Goal: Information Seeking & Learning: Understand process/instructions

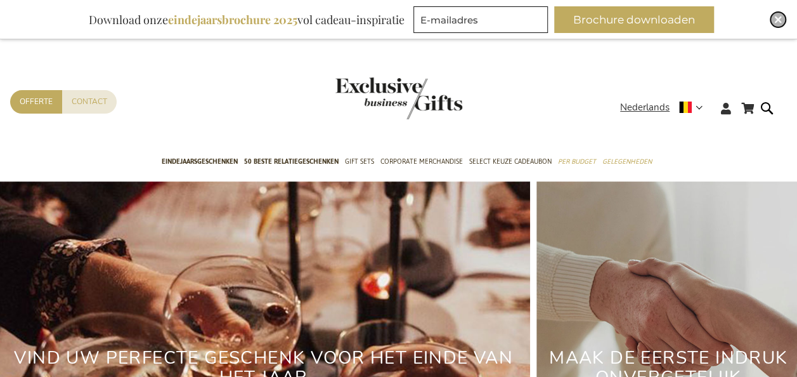
click at [775, 24] on div "Close" at bounding box center [778, 19] width 15 height 15
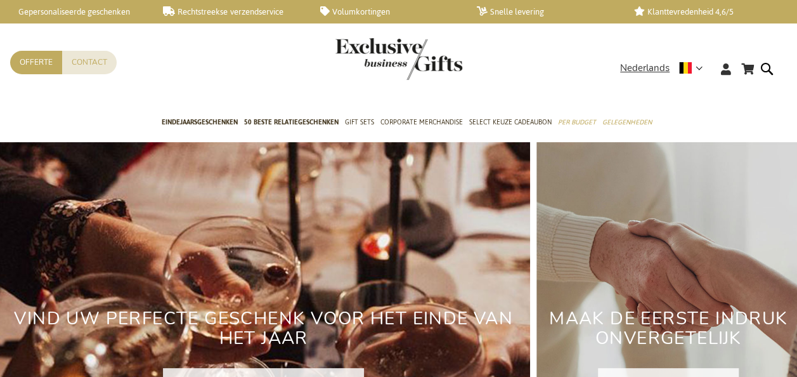
click at [349, 11] on link "Volumkortingen" at bounding box center [388, 11] width 136 height 11
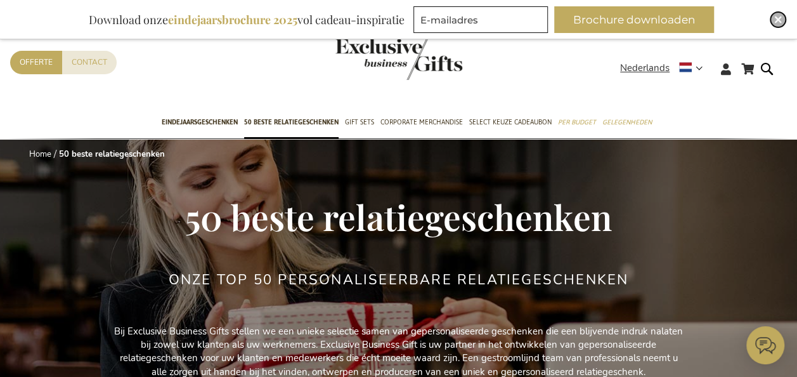
click at [777, 22] on img "Close" at bounding box center [779, 20] width 8 height 8
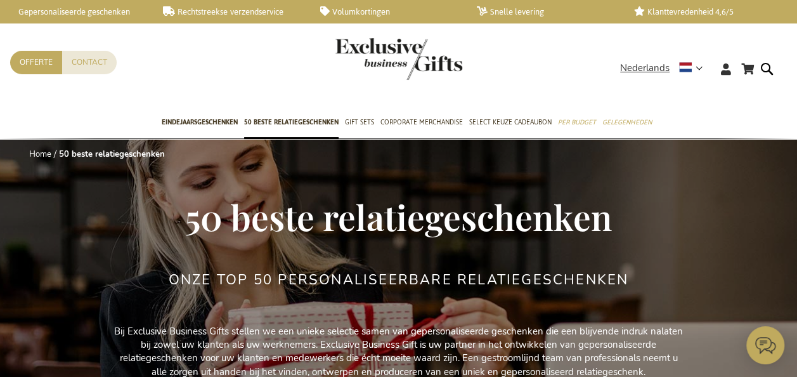
click at [365, 6] on link "Volumkortingen" at bounding box center [388, 11] width 136 height 11
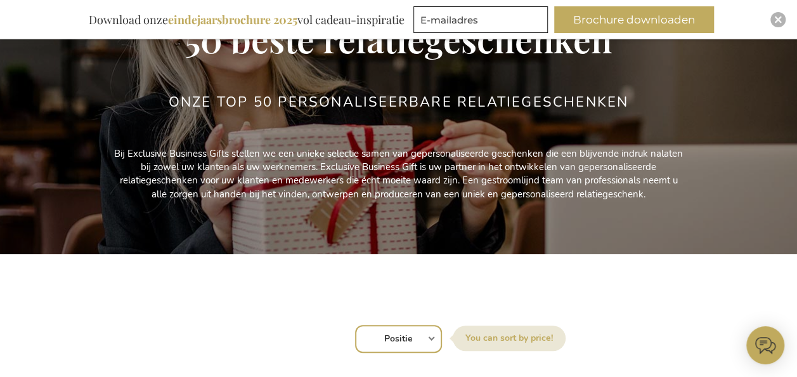
scroll to position [179, 0]
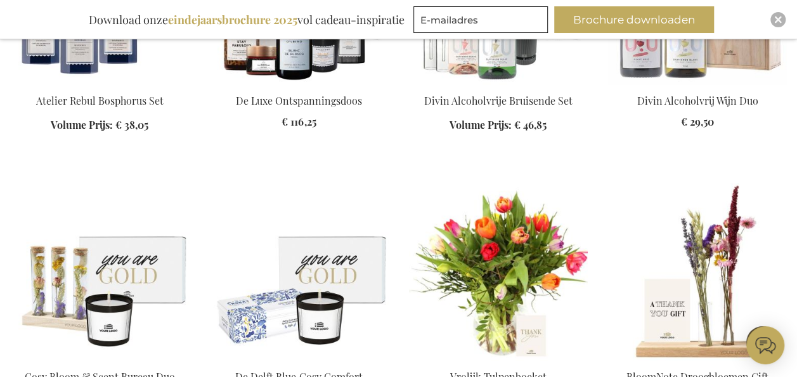
scroll to position [3589, 0]
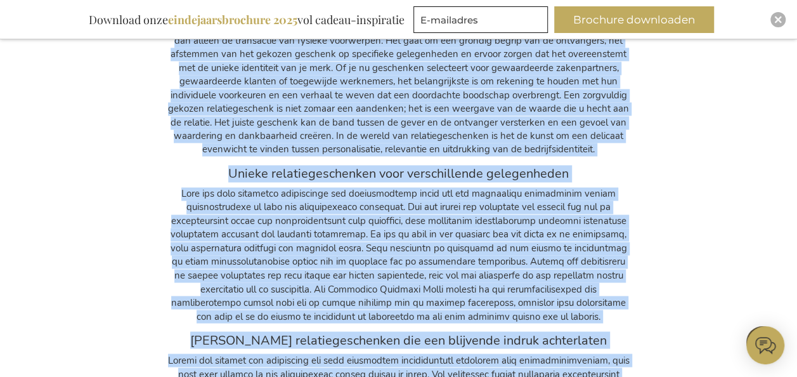
scroll to position [10682, 0]
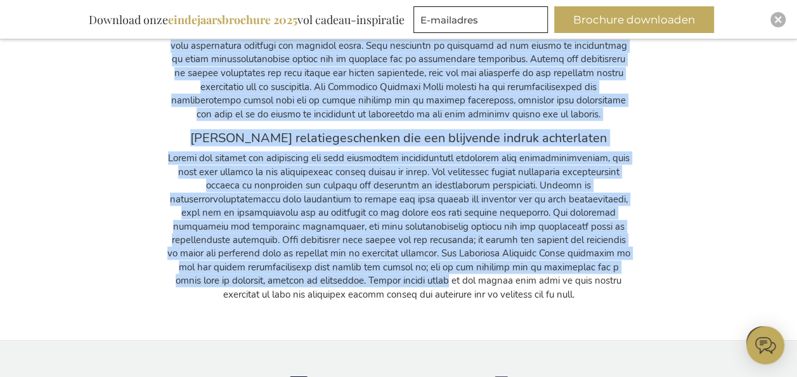
drag, startPoint x: 189, startPoint y: 128, endPoint x: 651, endPoint y: 275, distance: 484.5
copy div "De kunst van het kiezen van relatiegeschenken Het kiezen van het beste relatieg…"
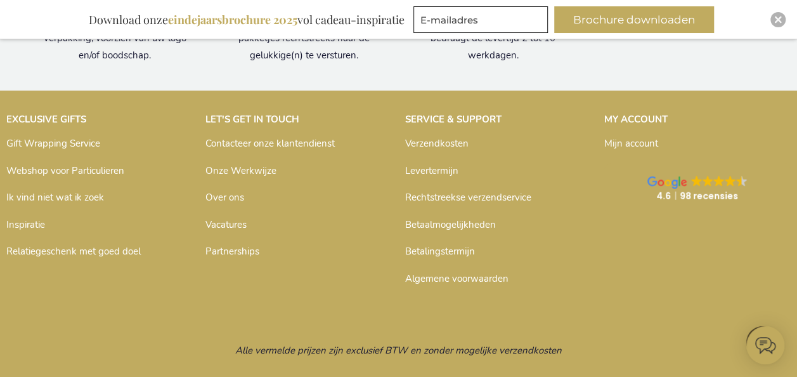
scroll to position [11178, 0]
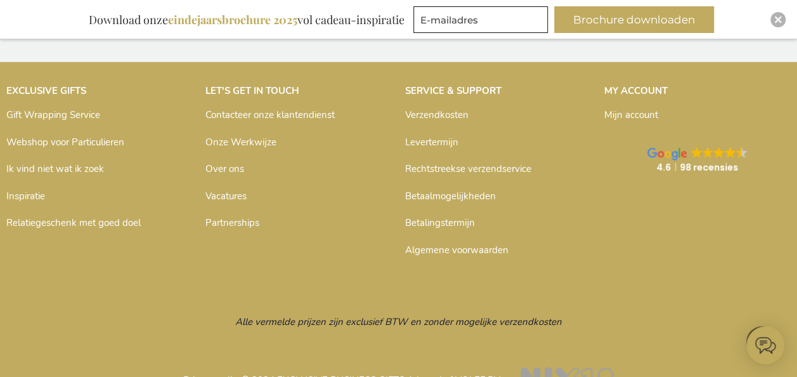
click at [86, 136] on link "Webshop voor Particulieren" at bounding box center [65, 142] width 118 height 13
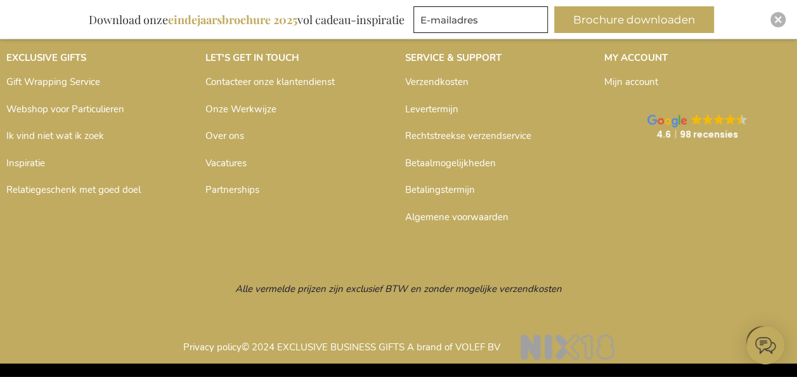
click at [37, 133] on link "Ik vind niet wat ik zoek" at bounding box center [55, 135] width 98 height 13
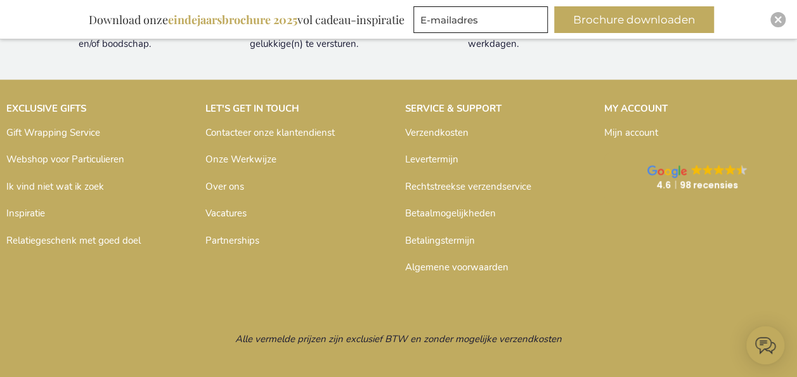
scroll to position [1278, 0]
click at [72, 184] on link "Ik vind niet wat ik zoek" at bounding box center [55, 186] width 98 height 13
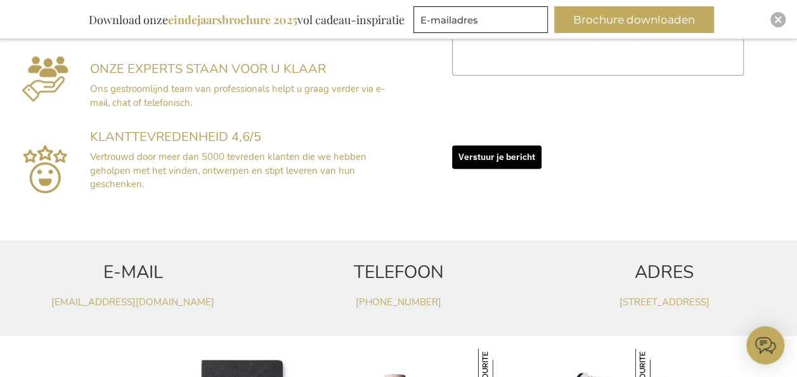
scroll to position [448, 0]
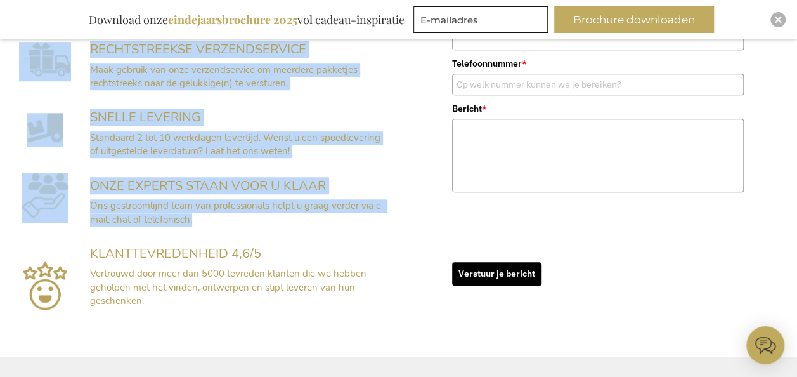
drag, startPoint x: 38, startPoint y: 225, endPoint x: 314, endPoint y: 218, distance: 276.0
click at [314, 218] on div "SPECIALE VERZOEKEN OF HULP BIJ UW ONTWERP? Een gestroomlijnd team van professio…" at bounding box center [398, 55] width 797 height 589
copy div "SPECIALE VERZOEKEN OF HULP BIJ UW ONTWERP? Een gestroomlijnd team van professio…"
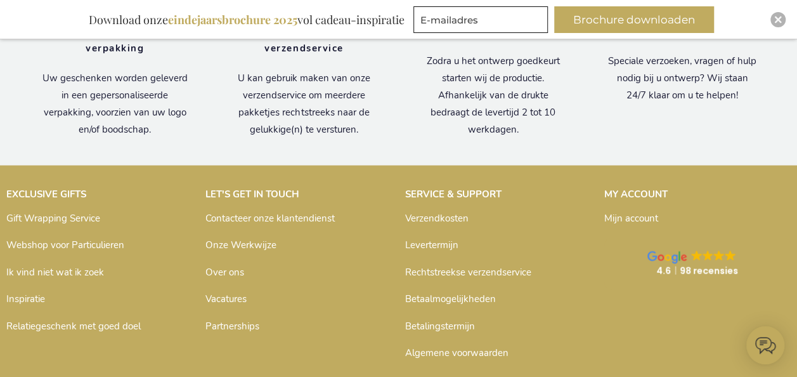
scroll to position [1187, 0]
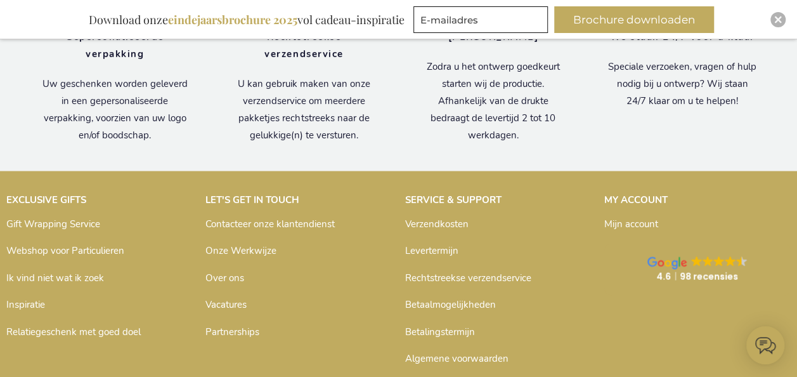
click at [473, 359] on link "Algemene voorwaarden" at bounding box center [456, 357] width 103 height 13
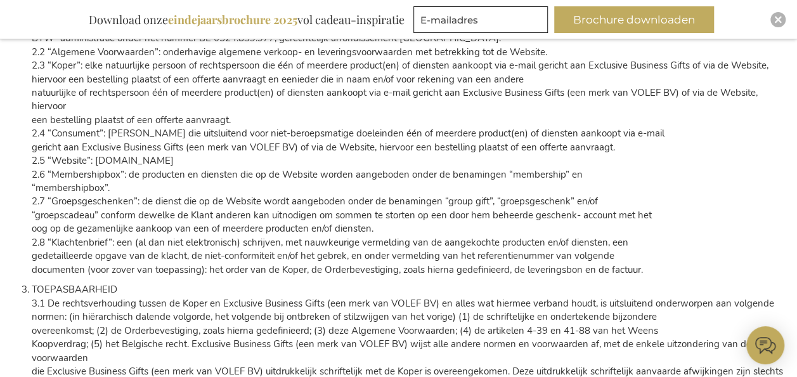
scroll to position [389, 0]
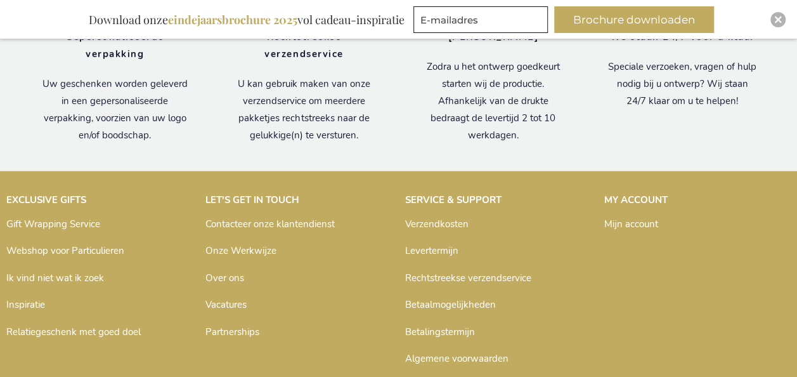
click at [455, 223] on link "Verzendkosten" at bounding box center [436, 223] width 63 height 13
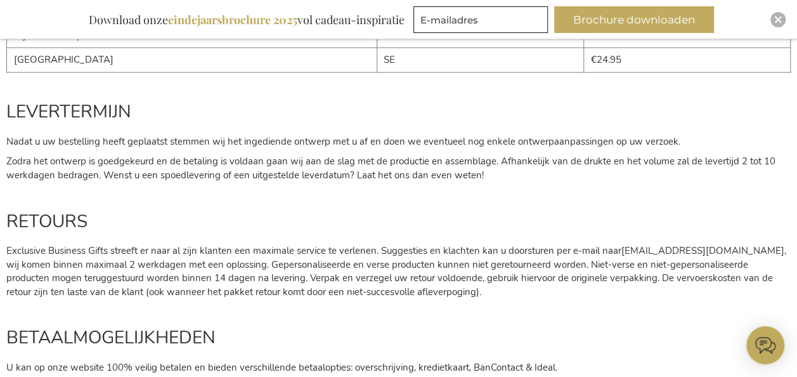
scroll to position [1422, 0]
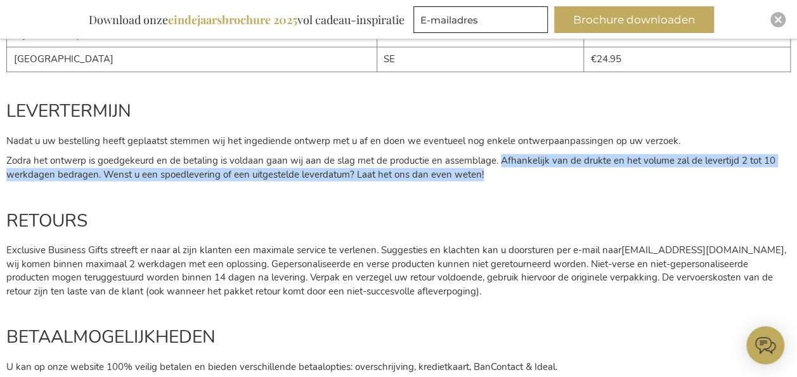
drag, startPoint x: 496, startPoint y: 147, endPoint x: 576, endPoint y: 171, distance: 83.3
click at [576, 171] on p "Zodra het ontwerp is goedgekeurd en de betaling is voldaan gaan wij aan de slag…" at bounding box center [398, 167] width 785 height 27
copy span "Afhankelijk van de drukte en het volume zal de levertijd 2 tot 10 werkdagen bed…"
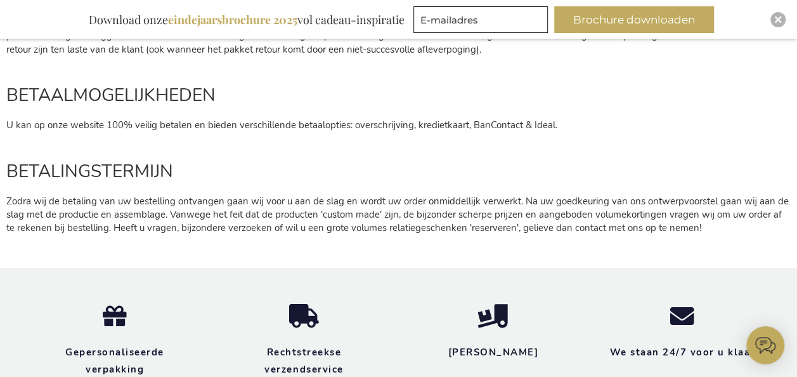
scroll to position [1664, 0]
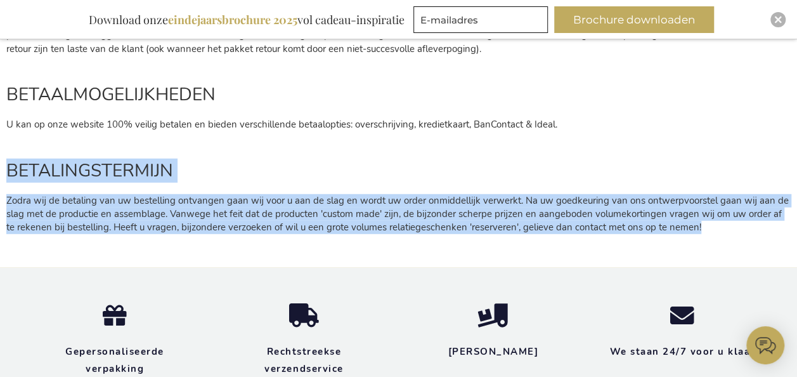
drag, startPoint x: 691, startPoint y: 219, endPoint x: -3, endPoint y: 164, distance: 696.1
copy div "BETALINGSTERMIJN Zodra wij de betaling van uw bestelling ontvangen gaan wij voo…"
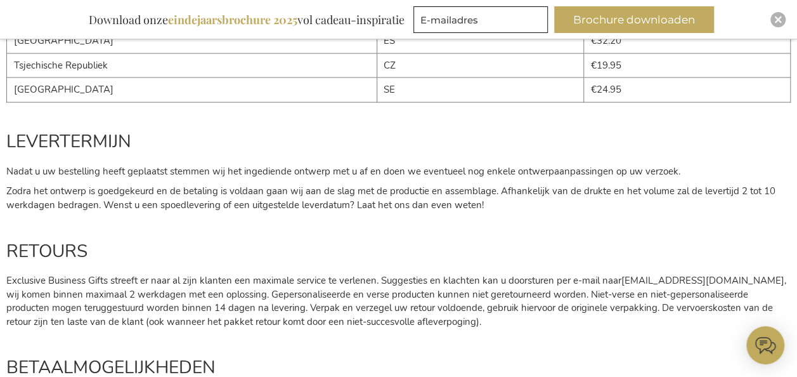
scroll to position [1382, 0]
